Goal: Communication & Community: Answer question/provide support

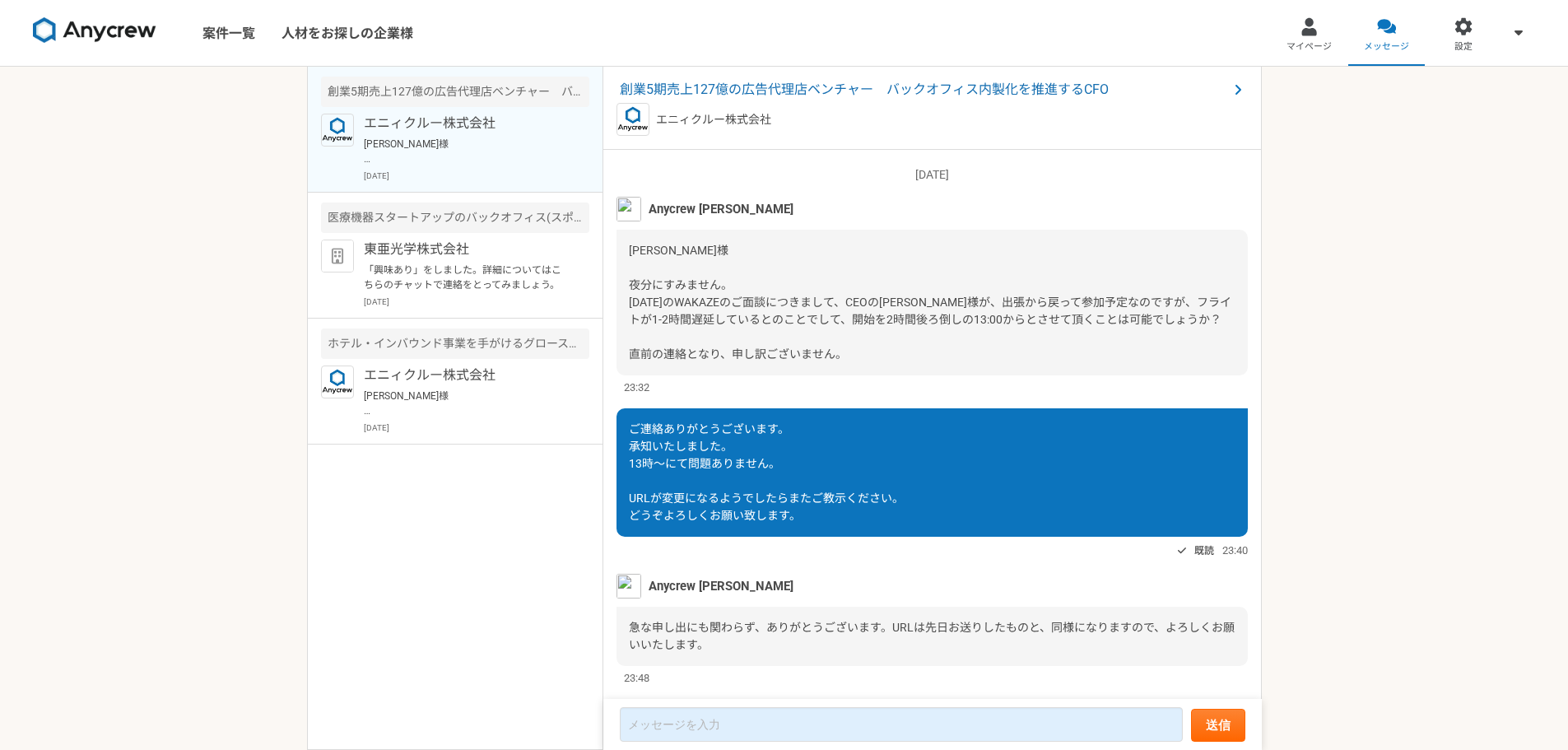
scroll to position [1310, 0]
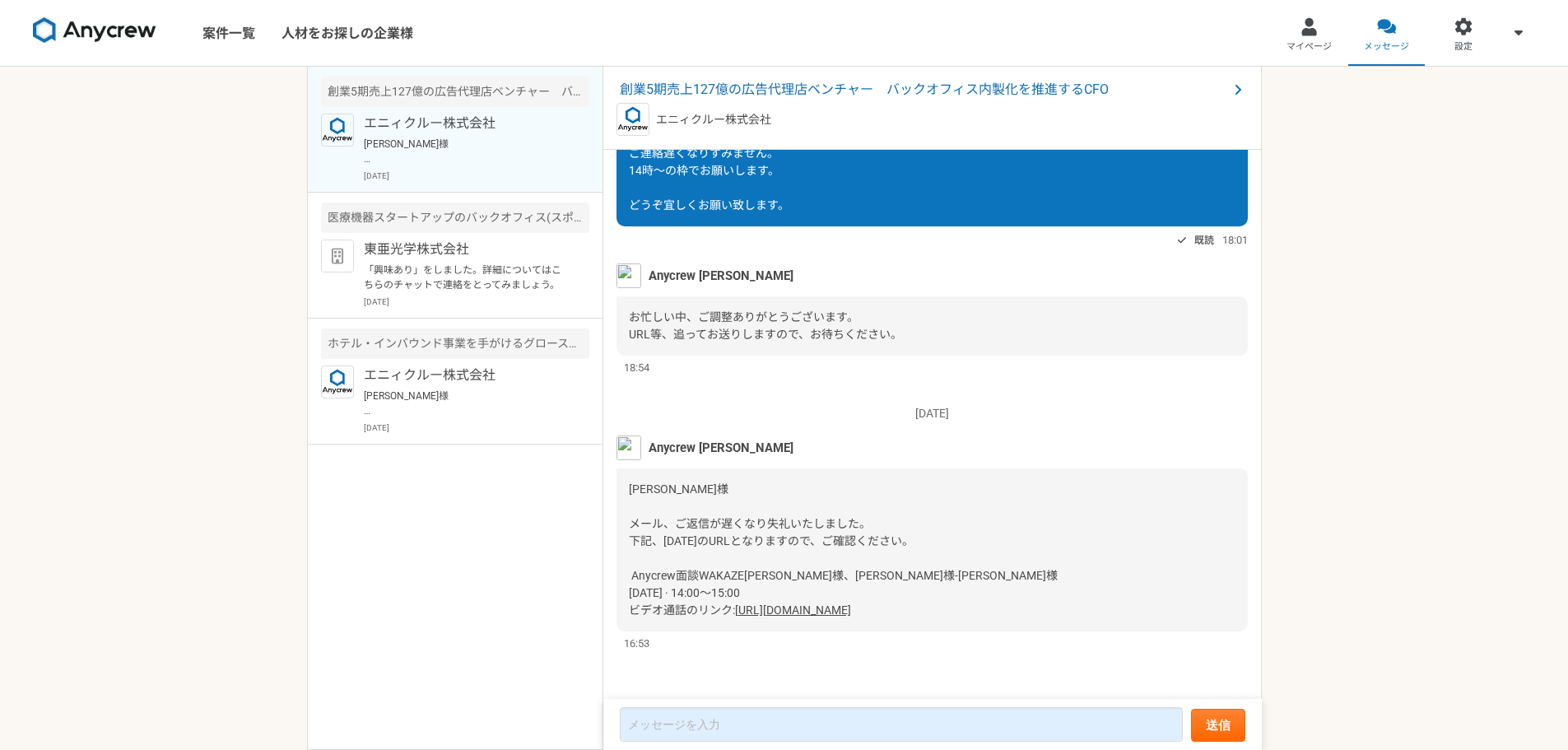
drag, startPoint x: 966, startPoint y: 624, endPoint x: 625, endPoint y: 570, distance: 345.2
click at [625, 570] on div "[PERSON_NAME]様 メール、ご返信が遅くなり失礼いたしました。 下記、[DATE]のURLとなりますので、ご確認ください。 Anycrew面談WAK…" at bounding box center [932, 549] width 631 height 163
copy div "Anycrew面談WAKAZE[PERSON_NAME]様、[PERSON_NAME]様-[PERSON_NAME]様 [DATE] · 14:00～15:0…"
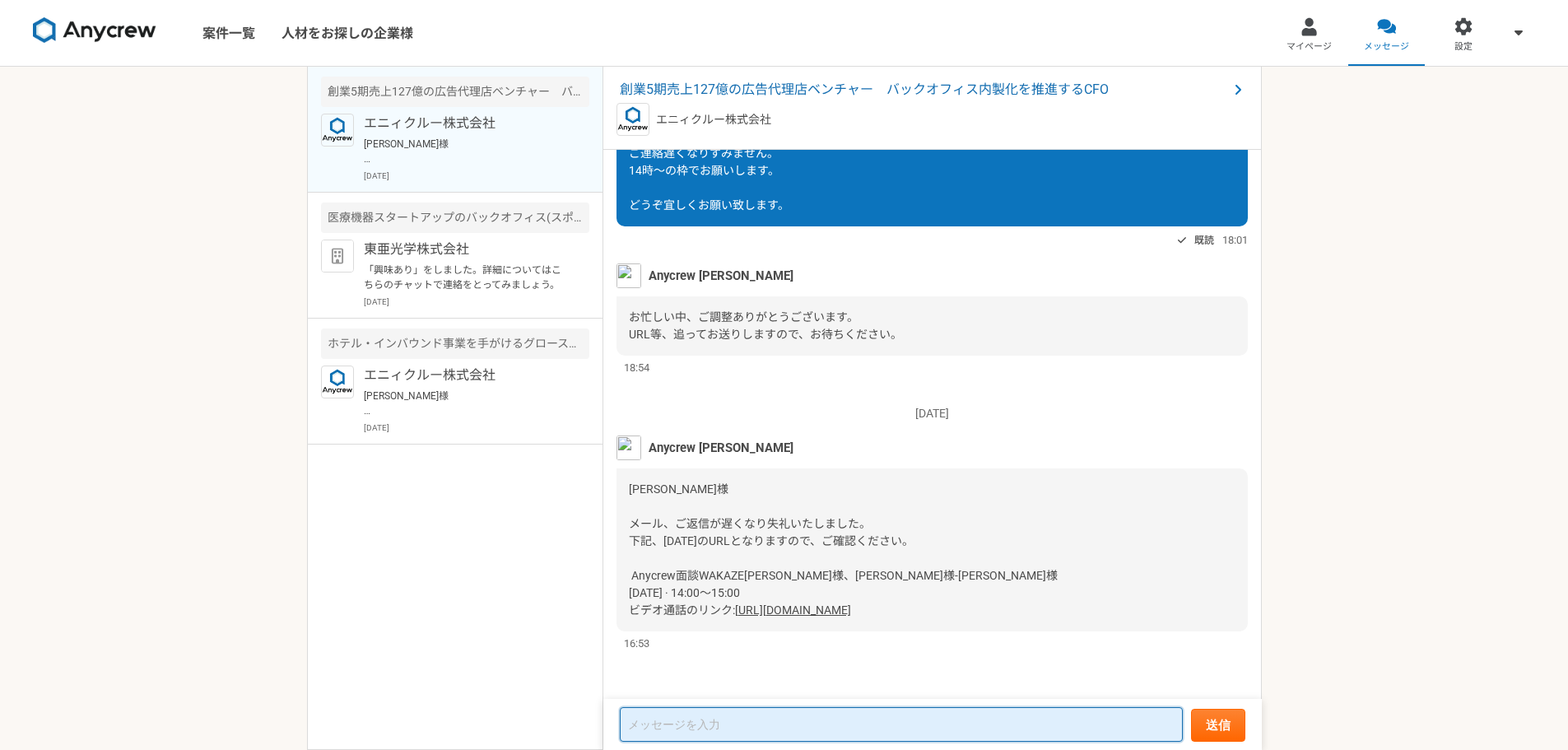
click at [763, 720] on textarea at bounding box center [901, 725] width 563 height 35
type textarea "し"
type textarea "ご連絡ありがとうございます。 上記承知いたしました。"
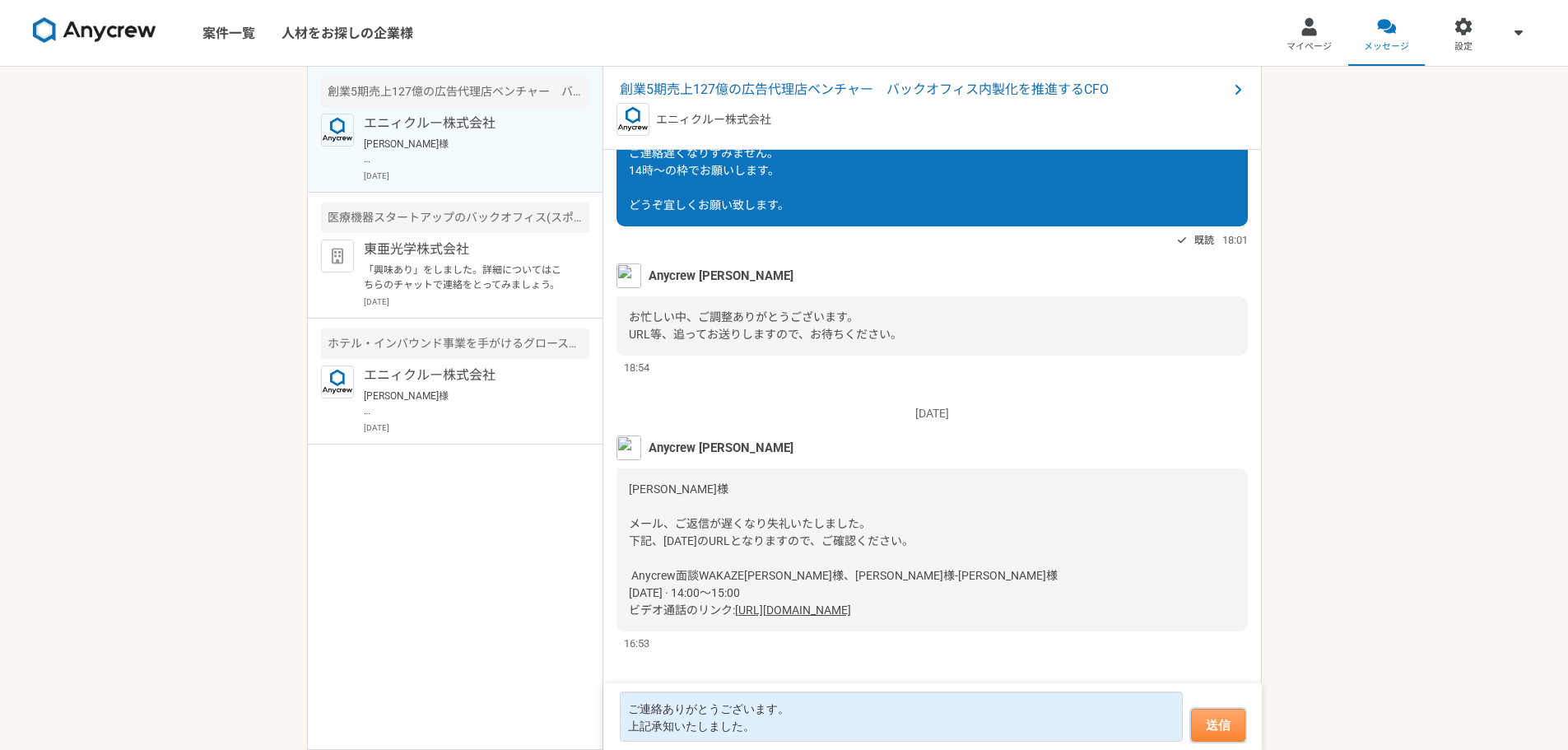
click at [1214, 735] on button "送信" at bounding box center [1217, 726] width 54 height 33
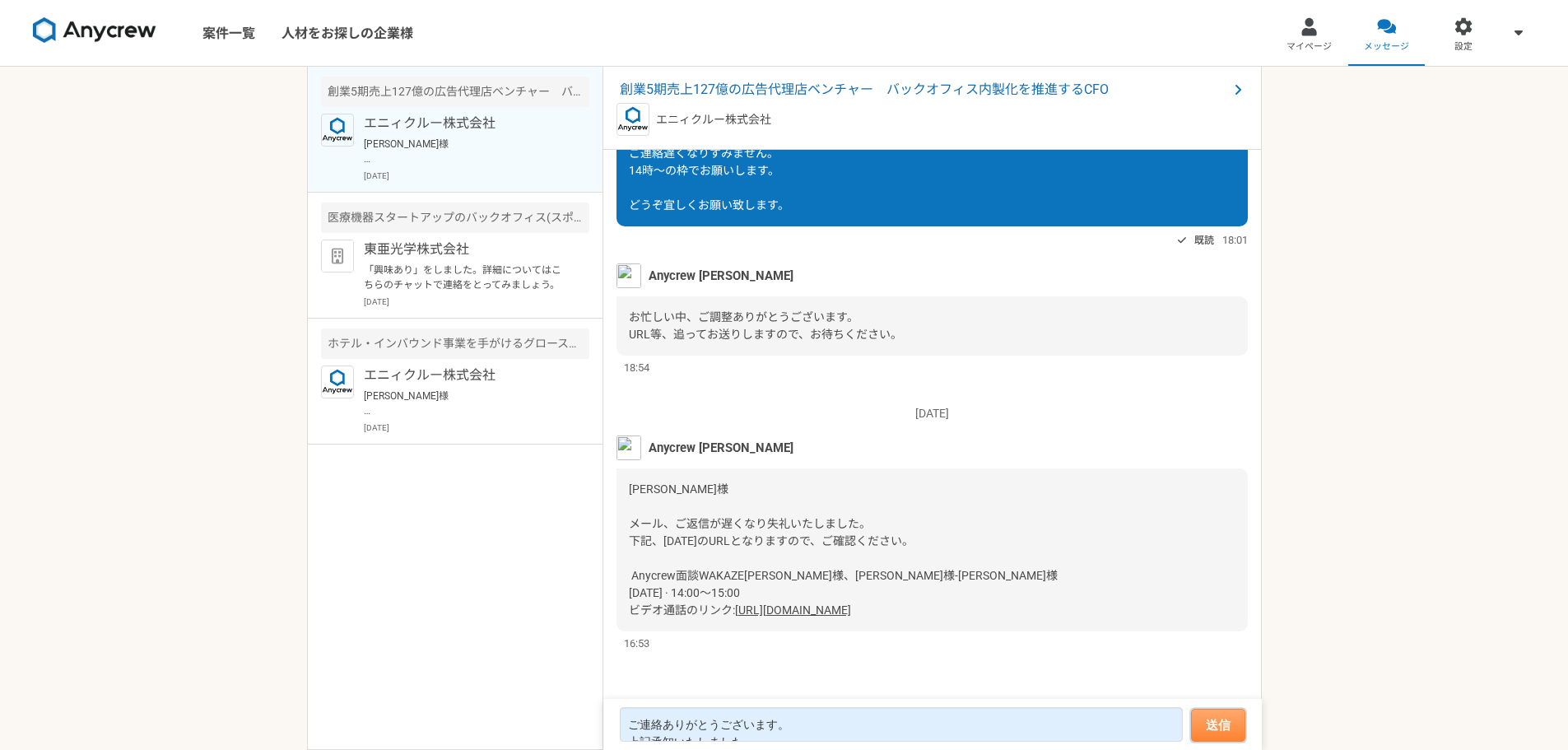
scroll to position [1191, 0]
